Goal: Task Accomplishment & Management: Complete application form

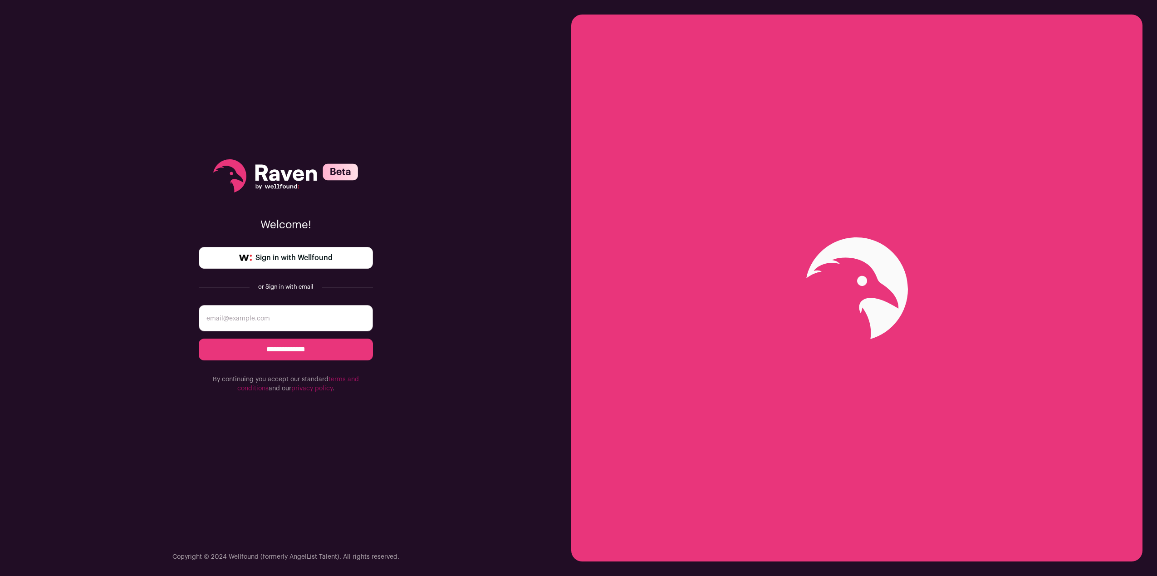
click at [242, 257] on img at bounding box center [245, 258] width 13 height 6
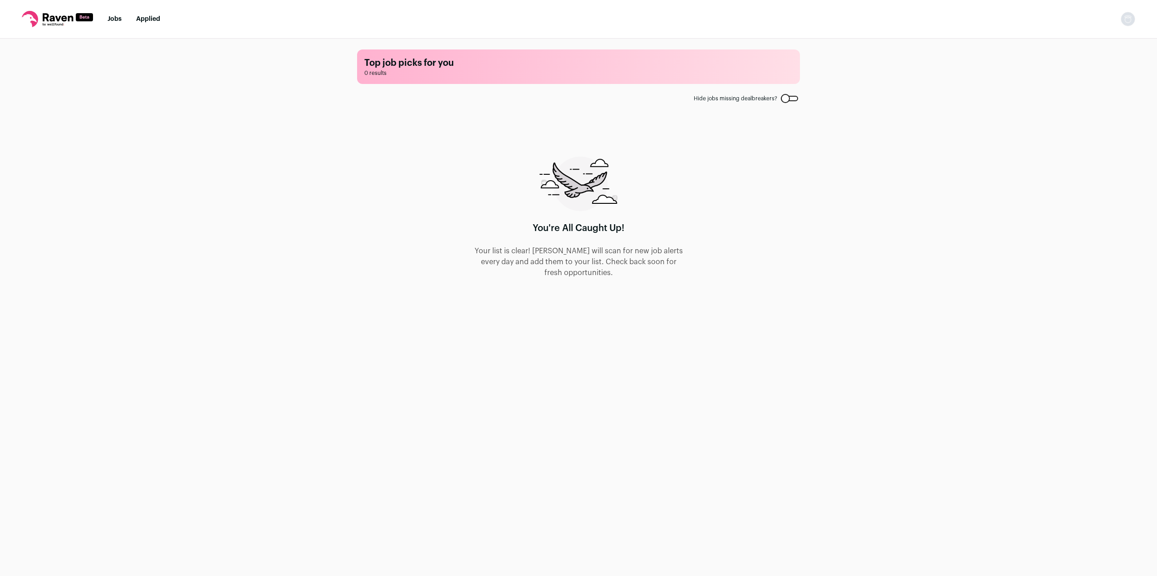
click at [109, 20] on link "Jobs" at bounding box center [115, 19] width 14 height 6
click at [117, 16] on link "Jobs" at bounding box center [115, 19] width 14 height 6
click at [793, 99] on div at bounding box center [789, 98] width 17 height 5
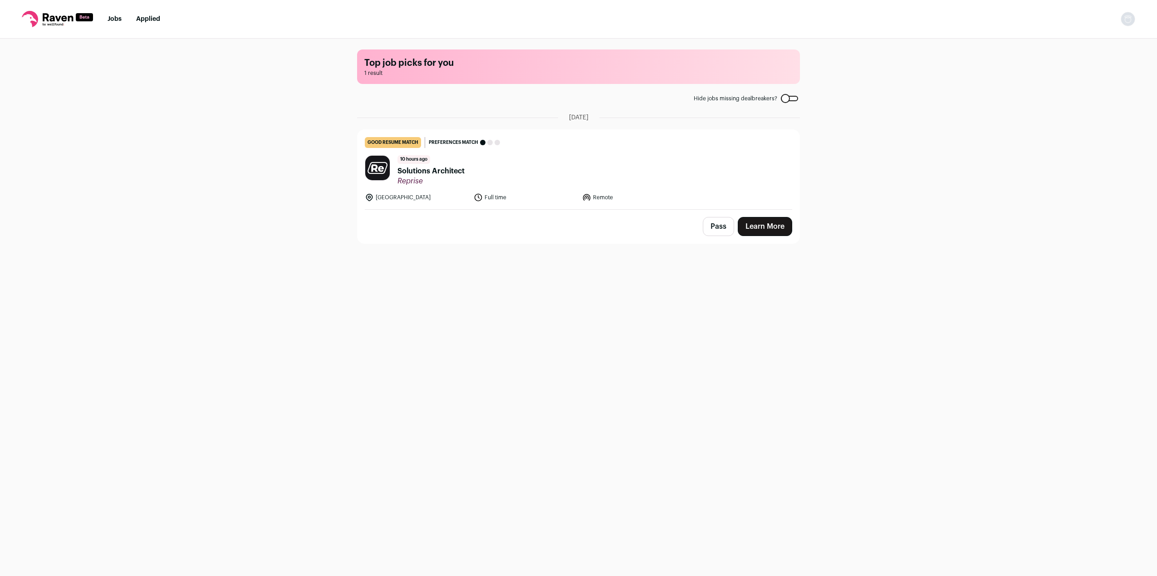
click at [432, 174] on span "Solutions Architect" at bounding box center [430, 171] width 67 height 11
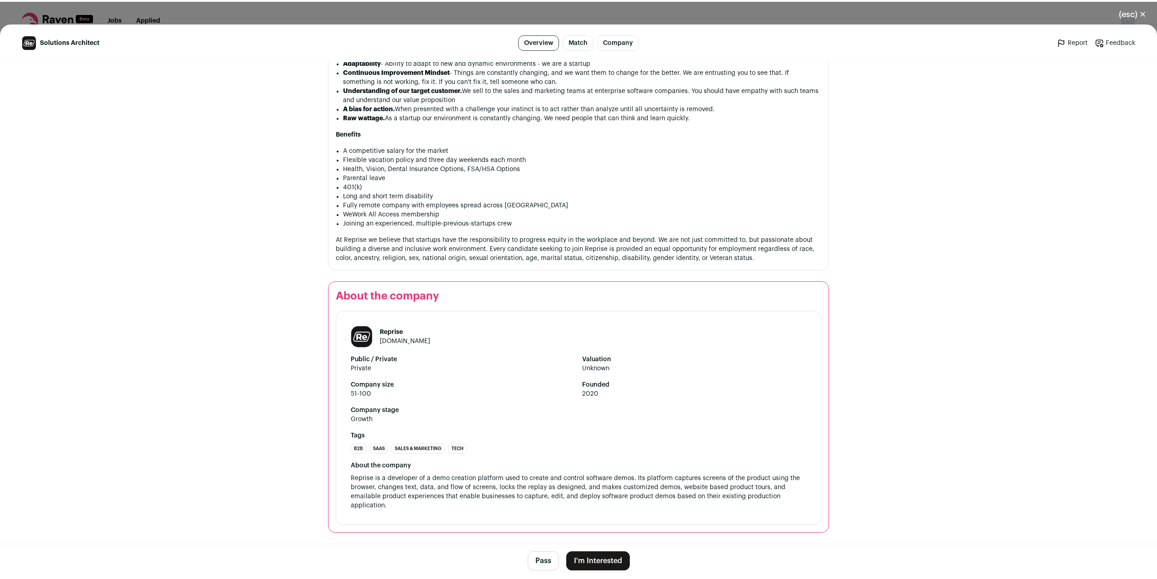
scroll to position [900, 0]
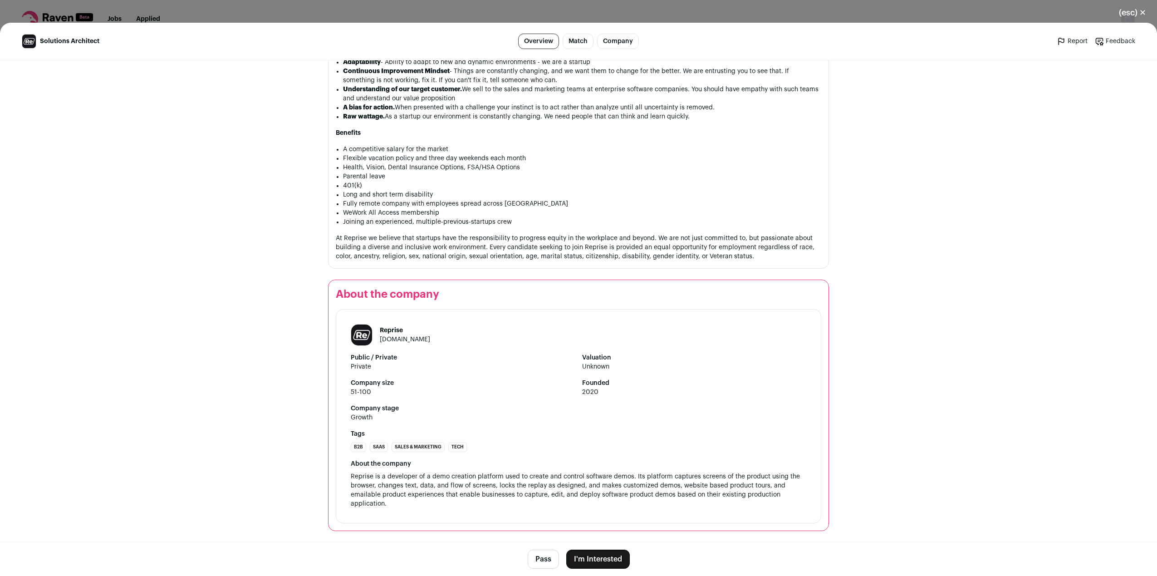
click at [582, 557] on button "I'm Interested" at bounding box center [598, 558] width 64 height 19
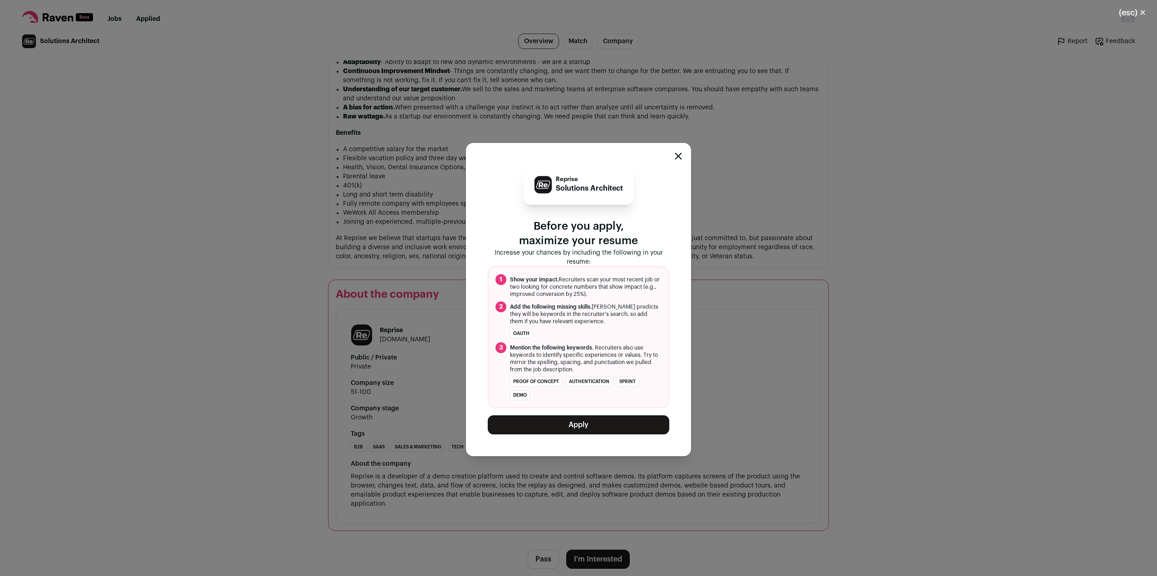
click at [564, 425] on button "Apply" at bounding box center [578, 424] width 181 height 19
